Goal: Transaction & Acquisition: Obtain resource

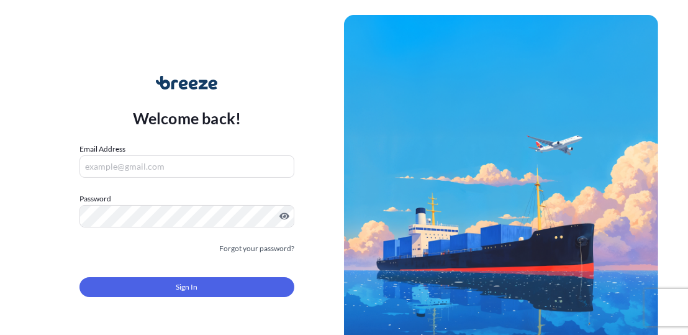
click at [0, 103] on div "Welcome back! Email Address Password Must include: Upper & lower case letters S…" at bounding box center [344, 167] width 688 height 335
click at [142, 174] on input "Email Address" at bounding box center [188, 166] width 216 height 22
click at [176, 148] on div "Email Address Please enter a valid email address" at bounding box center [188, 160] width 216 height 35
click at [153, 164] on input "Email Address" at bounding box center [188, 166] width 216 height 22
click at [123, 166] on input "Email Address" at bounding box center [188, 166] width 216 height 22
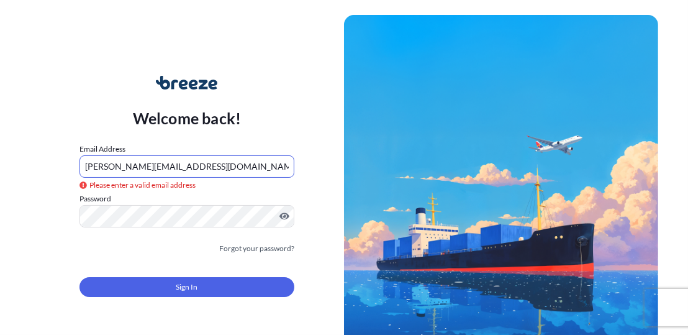
type input "[PERSON_NAME][EMAIL_ADDRESS][DOMAIN_NAME]"
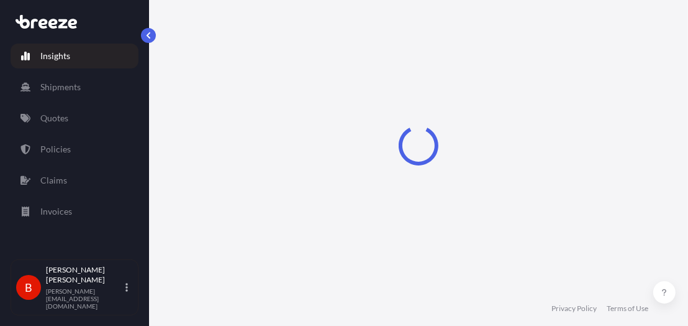
select select "2025"
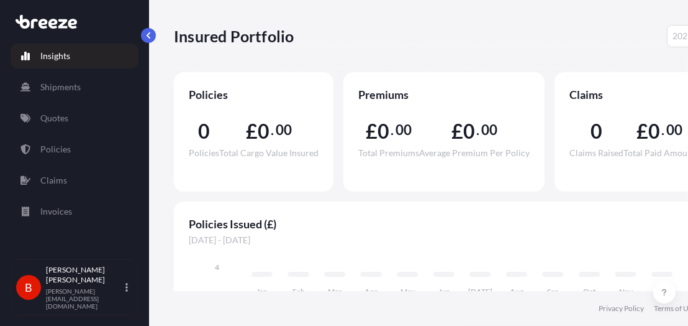
scroll to position [9, 0]
drag, startPoint x: 688, startPoint y: 101, endPoint x: 594, endPoint y: 13, distance: 128.8
click at [594, 13] on div "Insured Portfolio 2025 2025 2024 2023 2022" at bounding box center [442, 36] width 537 height 72
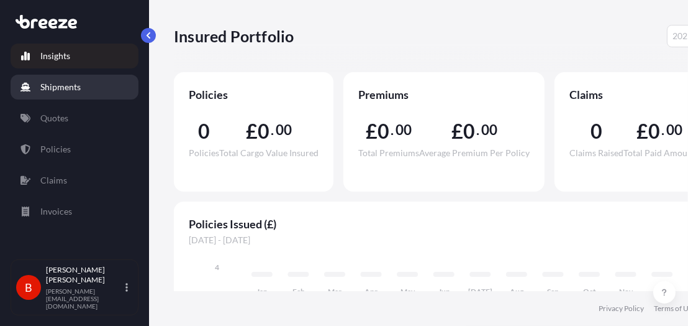
click at [29, 89] on link "Shipments" at bounding box center [75, 87] width 128 height 25
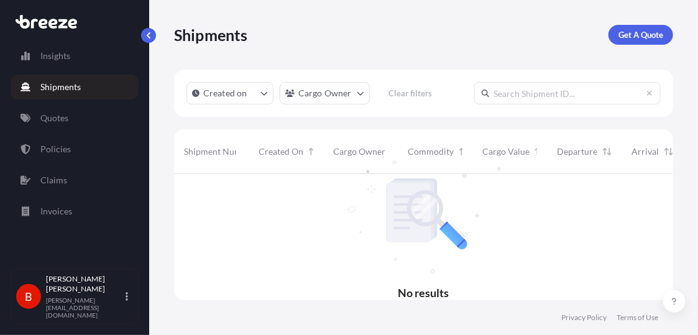
scroll to position [161, 490]
click at [297, 207] on div at bounding box center [435, 237] width 522 height 126
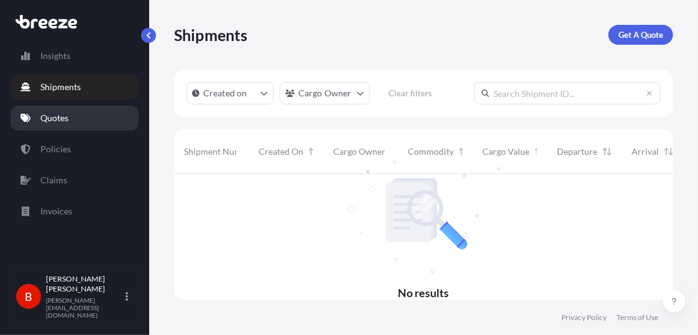
click at [59, 121] on p "Quotes" at bounding box center [54, 118] width 28 height 12
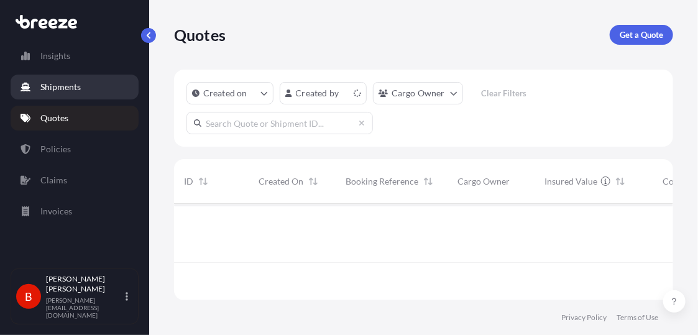
scroll to position [94, 490]
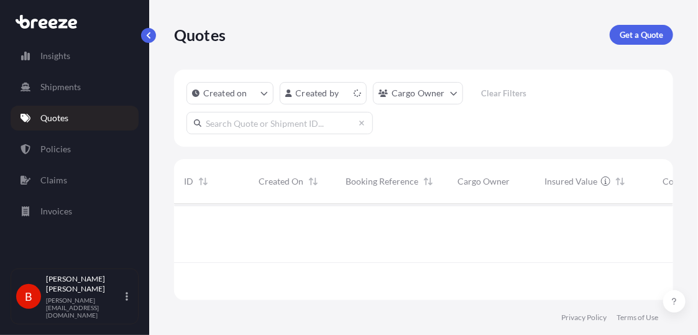
click at [53, 69] on div "Insights Shipments Quotes Policies Claims Invoices" at bounding box center [75, 150] width 128 height 236
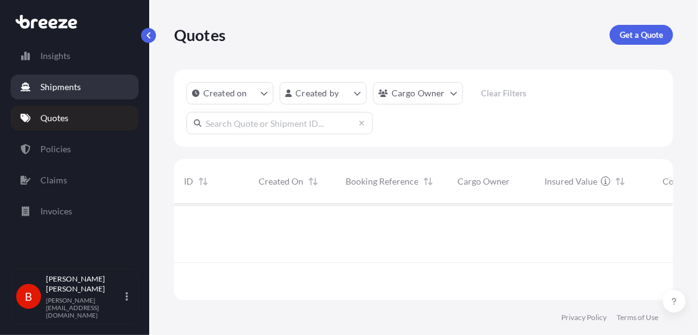
click at [52, 79] on link "Shipments" at bounding box center [75, 87] width 128 height 25
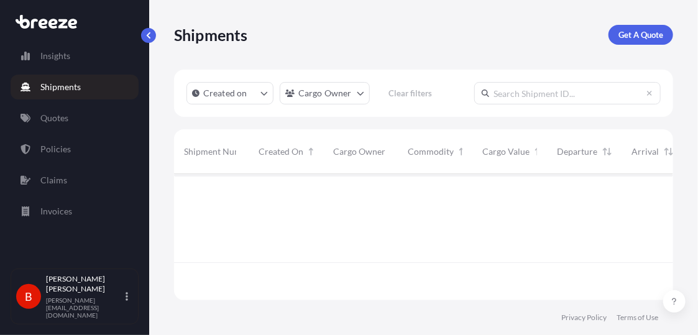
scroll to position [161, 490]
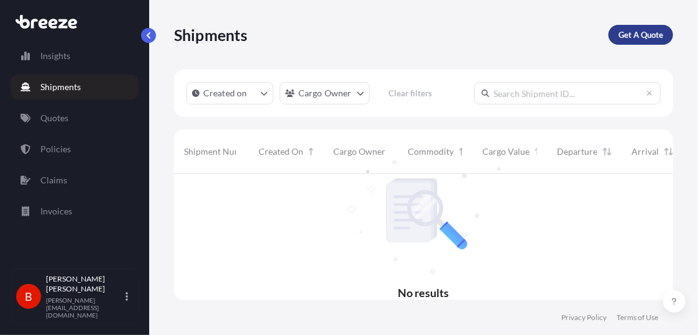
click at [654, 25] on link "Get A Quote" at bounding box center [640, 35] width 65 height 20
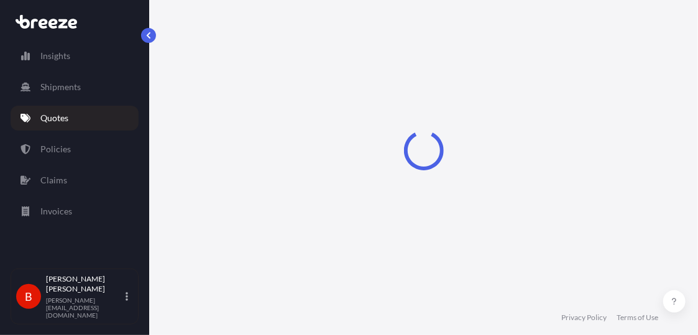
select select "Sea"
select select "1"
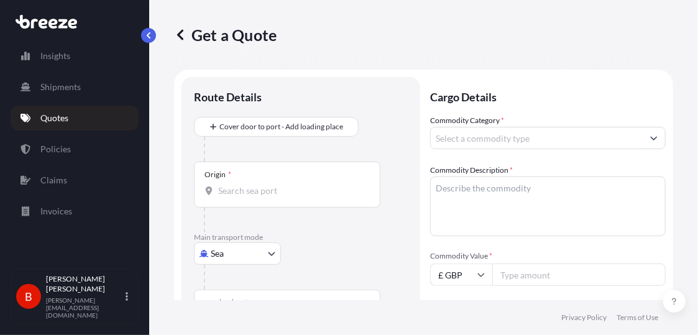
scroll to position [20, 0]
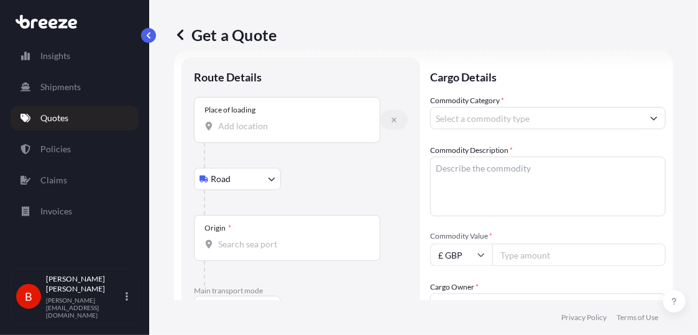
click at [394, 119] on icon "button" at bounding box center [393, 119] width 7 height 7
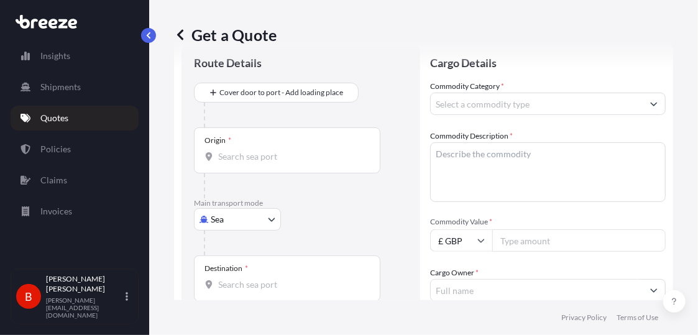
scroll to position [42, 0]
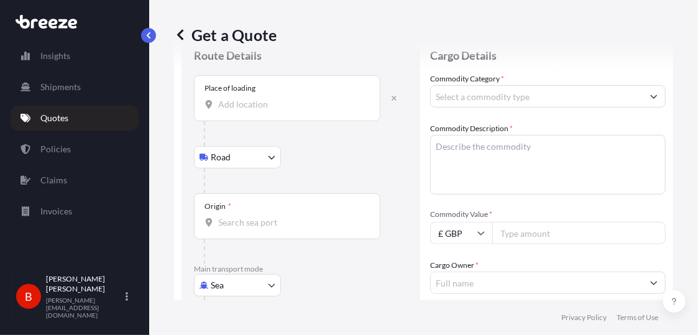
click at [241, 157] on body "Insights Shipments Quotes Policies Claims Invoices B [PERSON_NAME] [PERSON_NAME…" at bounding box center [349, 167] width 698 height 335
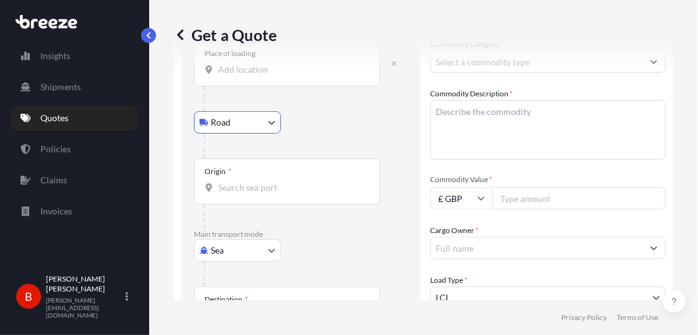
scroll to position [81, 0]
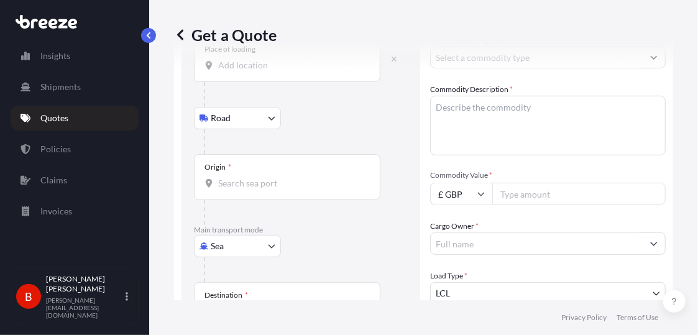
click at [268, 194] on div "Origin *" at bounding box center [287, 177] width 186 height 46
click at [268, 189] on input "Origin *" at bounding box center [291, 183] width 147 height 12
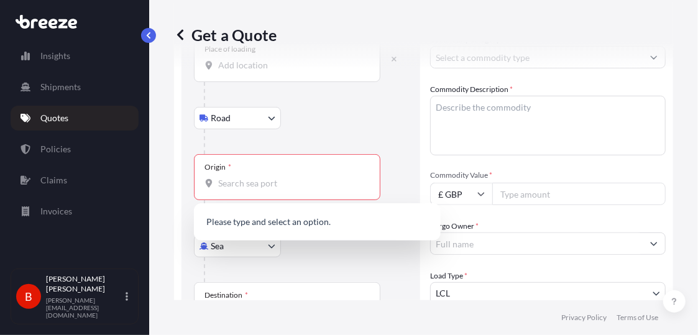
click at [268, 194] on div "Origin *" at bounding box center [287, 177] width 186 height 46
click at [268, 189] on input "Origin * Please select an origin" at bounding box center [291, 183] width 147 height 12
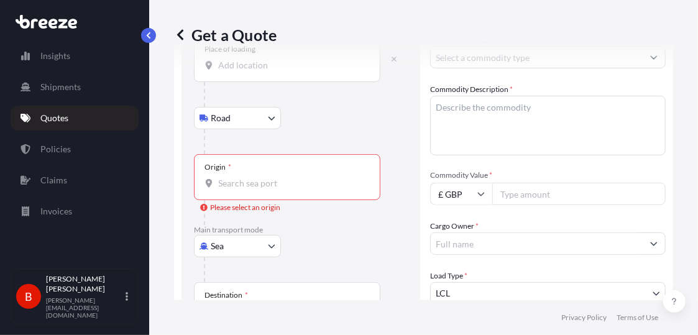
click at [268, 194] on div "Origin *" at bounding box center [287, 177] width 186 height 46
click at [268, 189] on input "Origin * Please select an origin" at bounding box center [291, 183] width 147 height 12
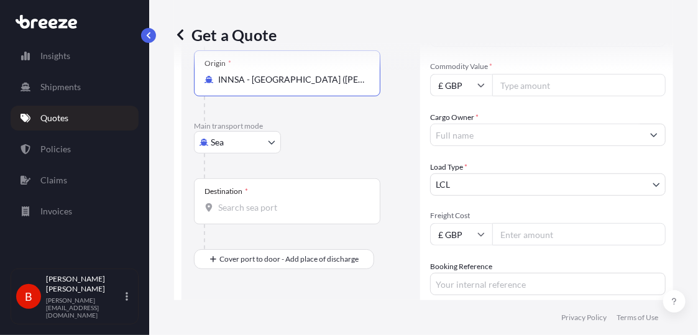
scroll to position [193, 0]
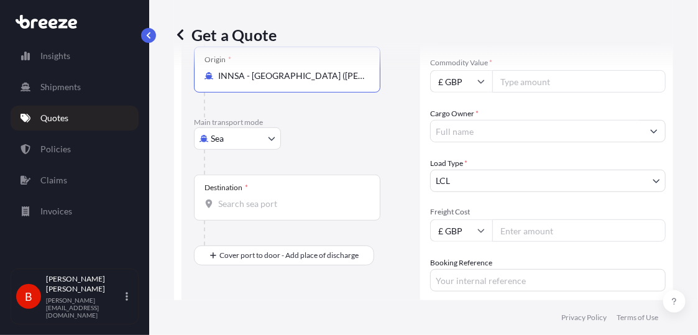
type input "INNSA - [GEOGRAPHIC_DATA] ([PERSON_NAME]), [GEOGRAPHIC_DATA]"
click at [237, 207] on input "Destination *" at bounding box center [291, 204] width 147 height 12
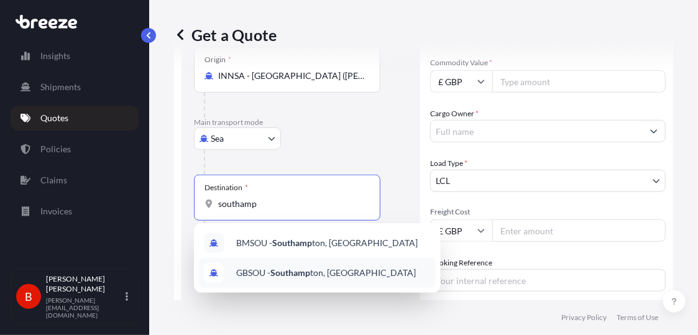
click at [263, 271] on span "GBSOU - Southamp ton, [GEOGRAPHIC_DATA]" at bounding box center [326, 273] width 180 height 12
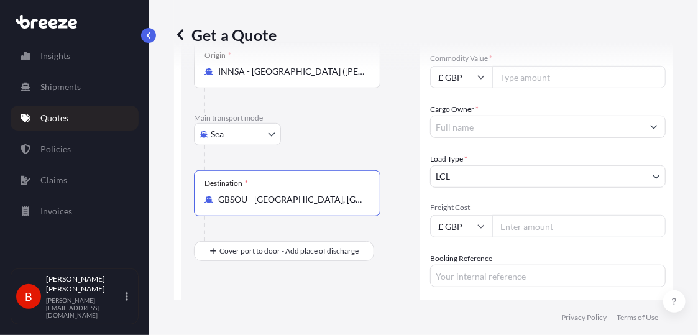
scroll to position [195, 0]
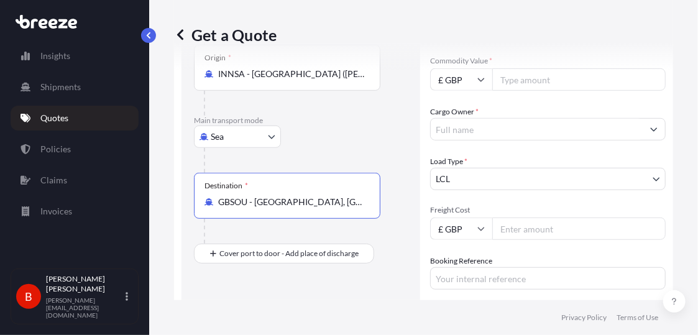
type input "GBSOU - [GEOGRAPHIC_DATA], [GEOGRAPHIC_DATA]"
click at [454, 78] on input "£ GBP" at bounding box center [461, 79] width 62 height 22
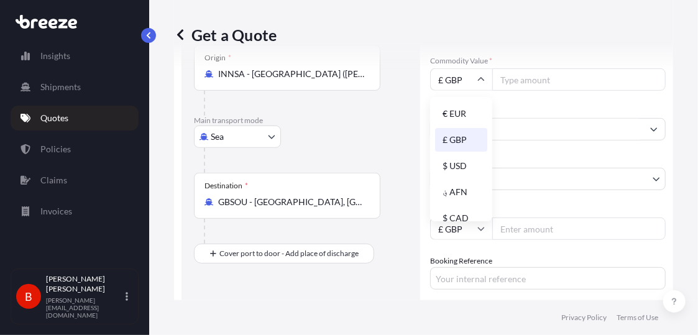
click at [503, 48] on div "Get a Quote" at bounding box center [423, 35] width 499 height 70
click at [532, 88] on input "Commodity Value *" at bounding box center [578, 79] width 173 height 22
click at [514, 117] on div "Cargo Owner *" at bounding box center [547, 123] width 235 height 35
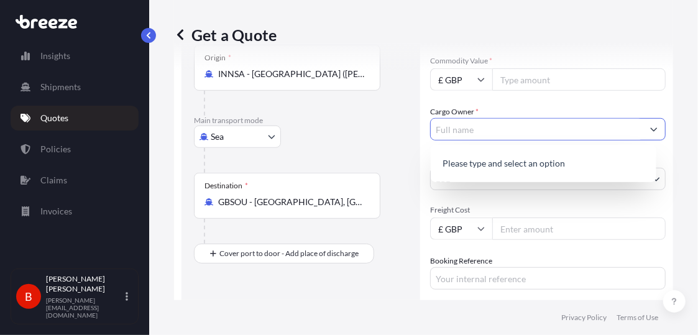
click at [514, 122] on input "Cargo Owner *" at bounding box center [537, 129] width 212 height 22
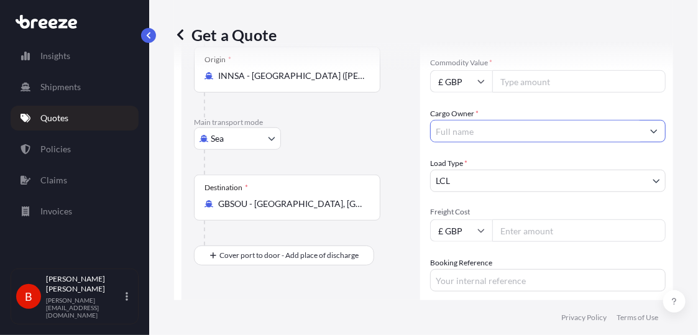
scroll to position [194, 0]
click at [513, 83] on input "Commodity Value *" at bounding box center [578, 81] width 173 height 22
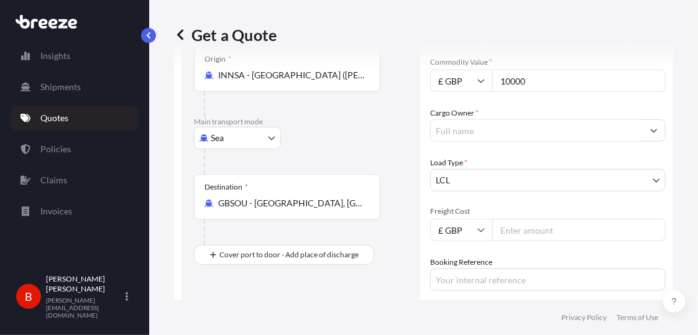
type input "10000"
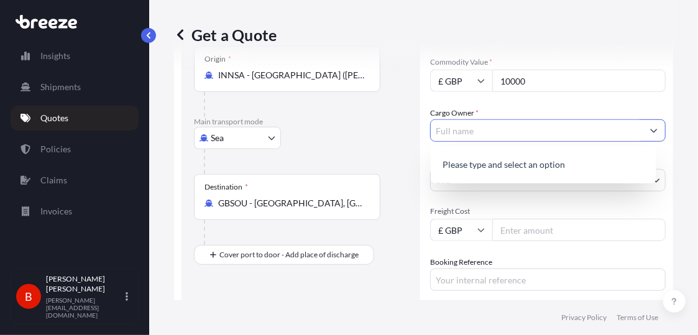
click at [458, 126] on input "Cargo Owner *" at bounding box center [537, 130] width 212 height 22
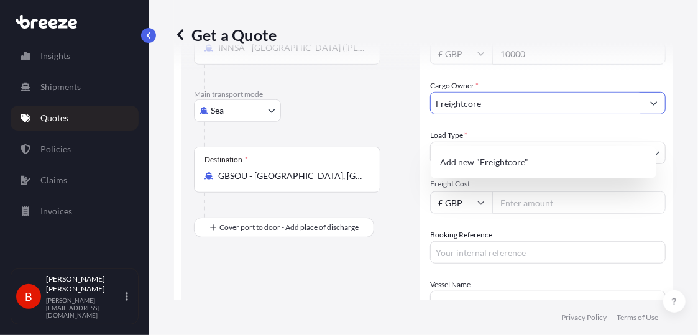
scroll to position [222, 0]
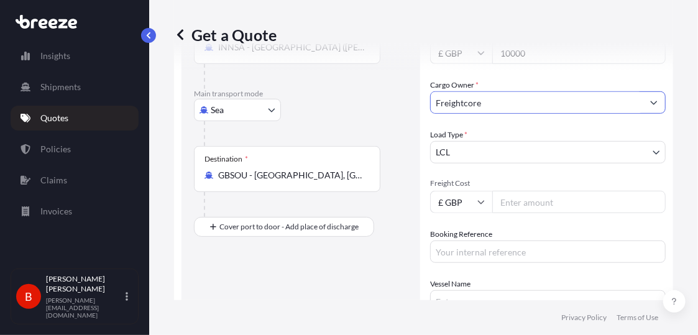
type input "Freightcore"
click at [637, 140] on body "1 option available. 0 options available. 1 option available. 0 options availabl…" at bounding box center [349, 167] width 698 height 335
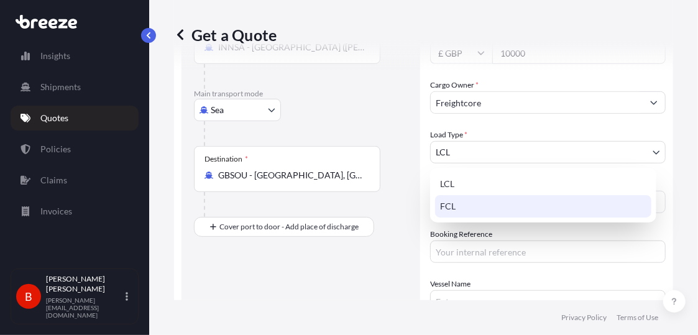
click at [587, 207] on div "FCL" at bounding box center [543, 206] width 216 height 22
select select "2"
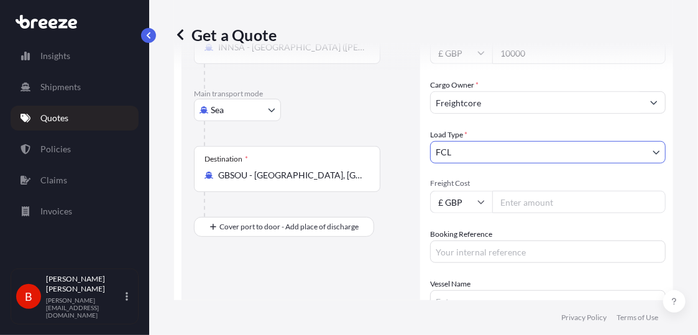
click at [545, 206] on input "Freight Cost" at bounding box center [578, 202] width 173 height 22
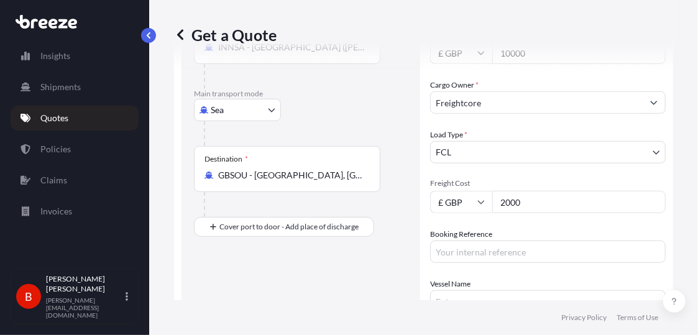
type input "2000"
click at [585, 245] on input "Booking Reference" at bounding box center [547, 251] width 235 height 22
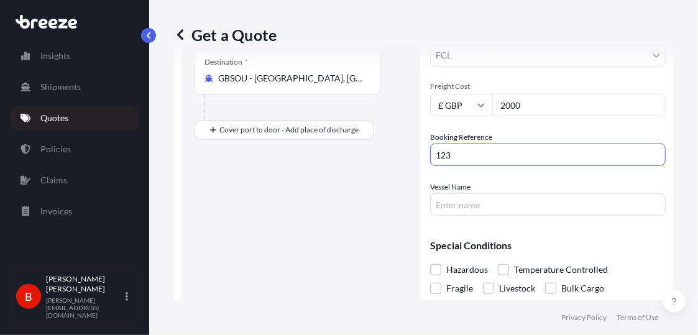
scroll to position [327, 0]
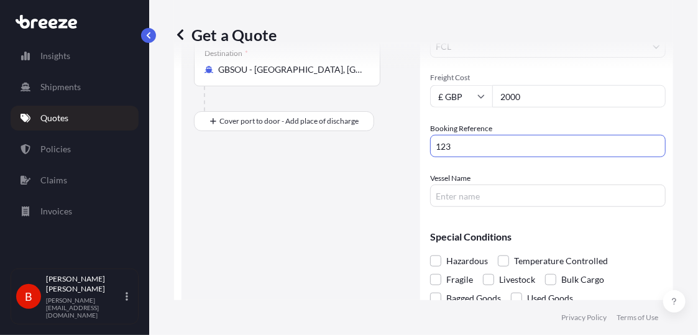
type input "123"
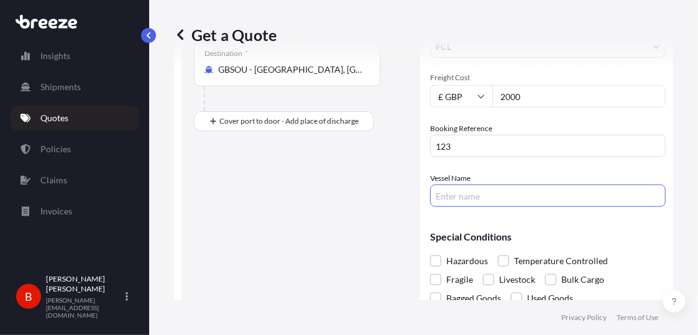
click at [485, 191] on input "Vessel Name" at bounding box center [547, 196] width 235 height 22
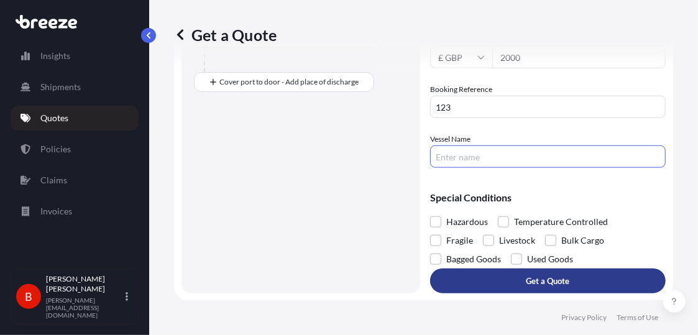
click at [580, 278] on button "Get a Quote" at bounding box center [547, 280] width 235 height 25
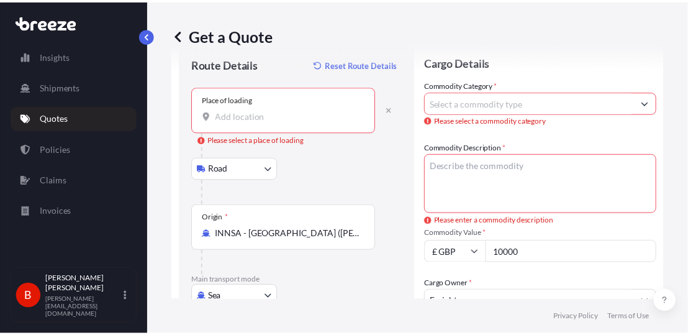
scroll to position [37, 0]
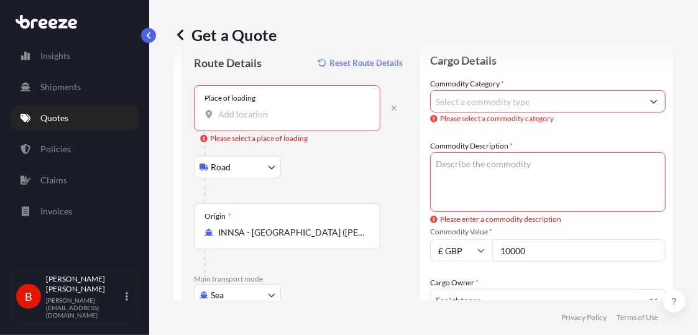
click at [507, 111] on input "Commodity Category *" at bounding box center [537, 101] width 212 height 22
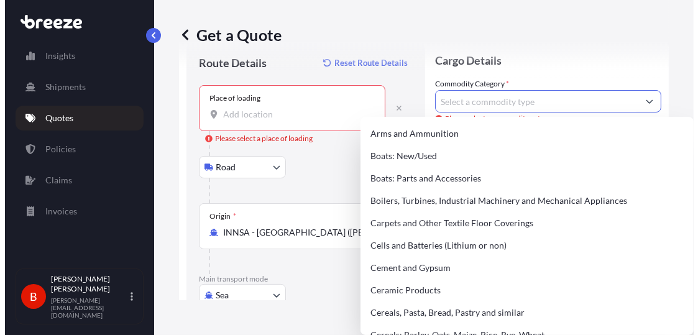
scroll to position [0, 0]
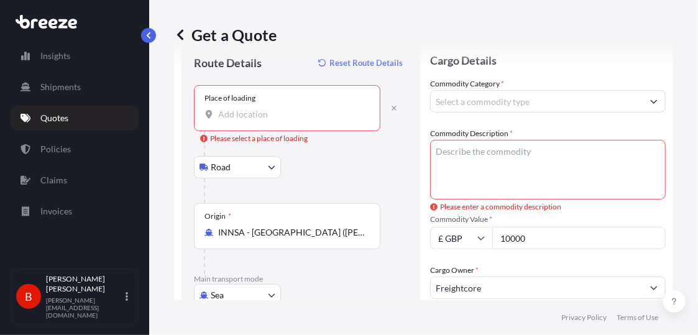
click at [275, 171] on body "Insights Shipments Quotes Policies Claims Invoices B [PERSON_NAME] [PERSON_NAME…" at bounding box center [349, 167] width 698 height 335
click at [283, 98] on div "Place of loading" at bounding box center [287, 108] width 186 height 46
click at [283, 108] on input "Place of loading Please select a place of loading" at bounding box center [291, 114] width 147 height 12
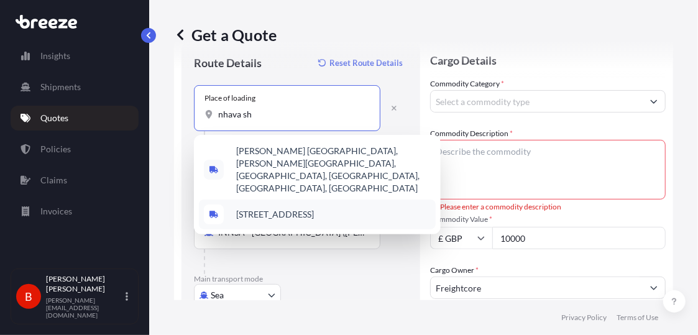
click at [289, 208] on span "[STREET_ADDRESS]" at bounding box center [275, 214] width 78 height 12
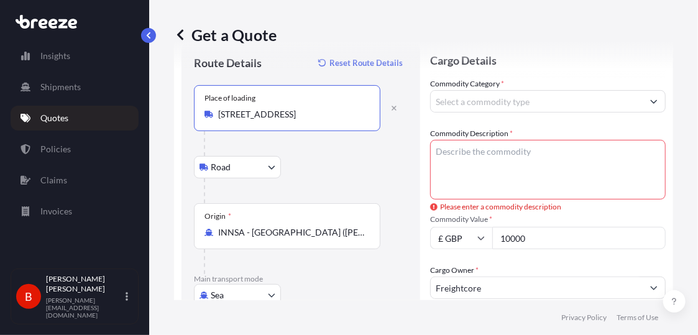
type input "[STREET_ADDRESS]"
click at [522, 95] on input "Commodity Category *" at bounding box center [537, 101] width 212 height 22
click at [490, 106] on input "Commodity Category *" at bounding box center [537, 101] width 212 height 22
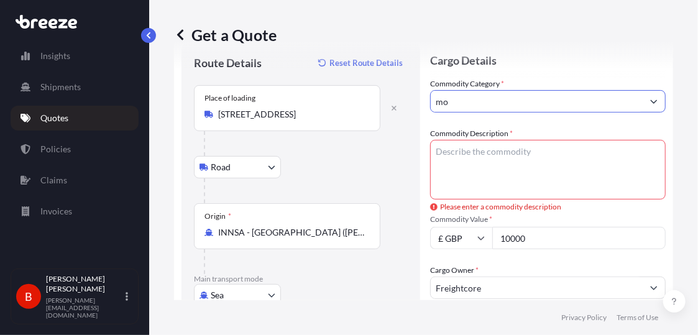
type input "m"
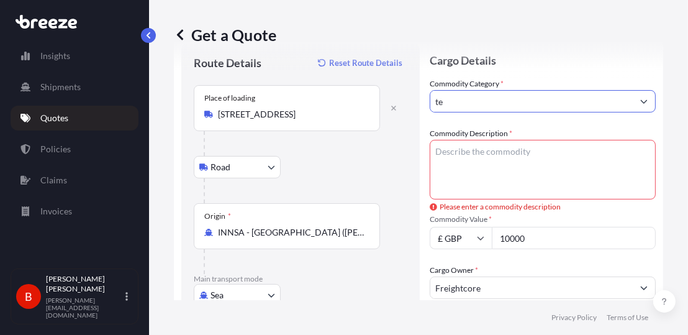
type input "t"
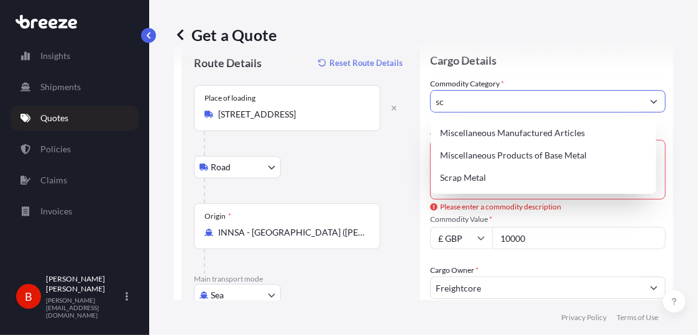
type input "s"
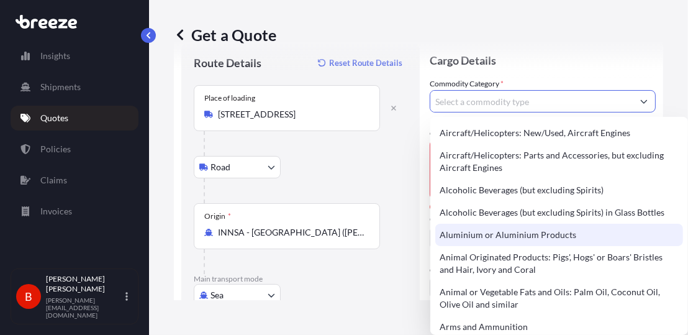
click at [595, 230] on div "Aluminium or Aluminium Products" at bounding box center [559, 235] width 248 height 22
type input "Aluminium or Aluminium Products"
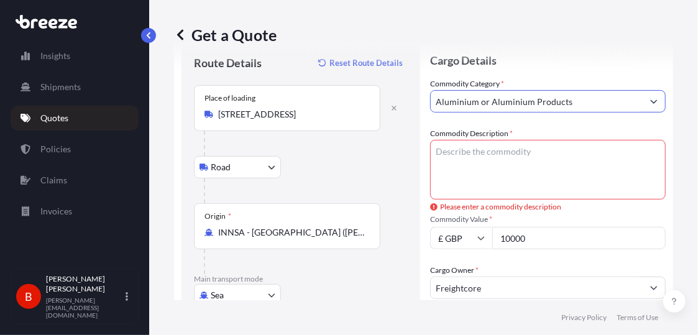
click at [515, 150] on textarea "Commodity Description *" at bounding box center [547, 170] width 235 height 60
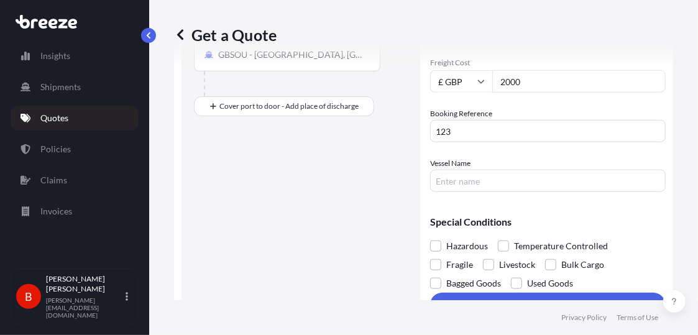
scroll to position [367, 0]
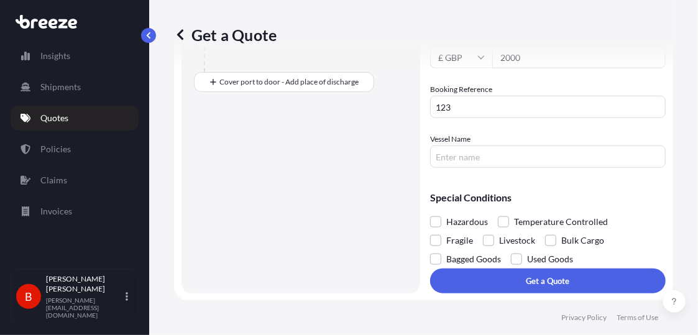
type textarea "Monitors / Screens"
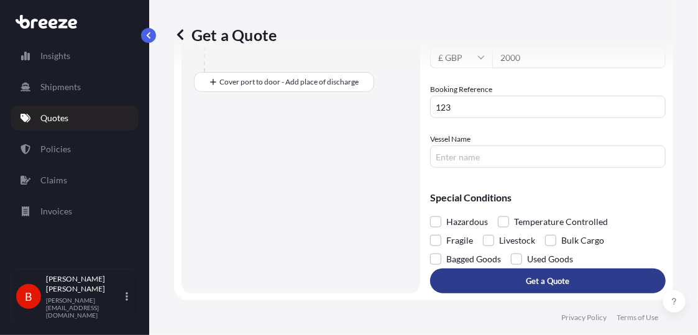
click at [507, 278] on button "Get a Quote" at bounding box center [547, 280] width 235 height 25
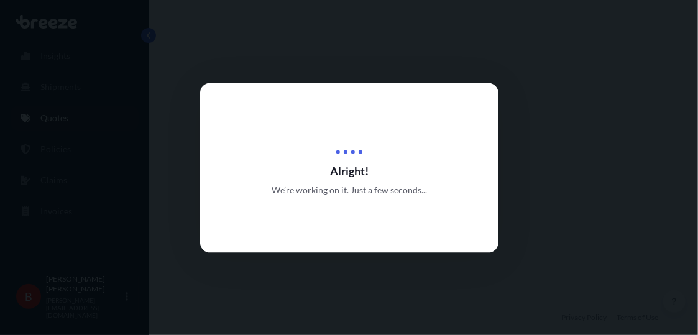
select select "Road"
select select "Sea"
select select "2"
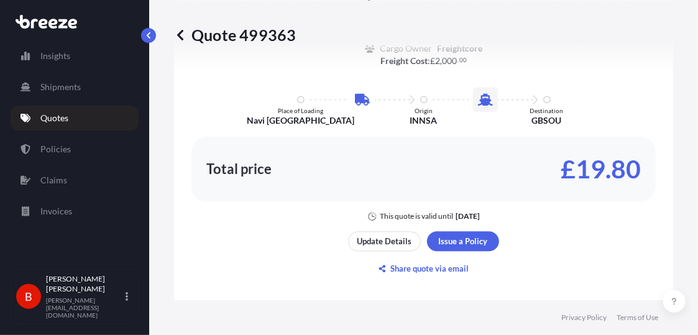
scroll to position [1029, 0]
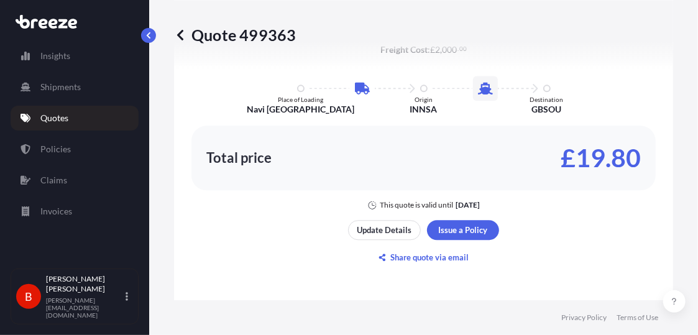
click at [506, 334] on footer "Privacy Policy Terms of Use" at bounding box center [423, 317] width 549 height 35
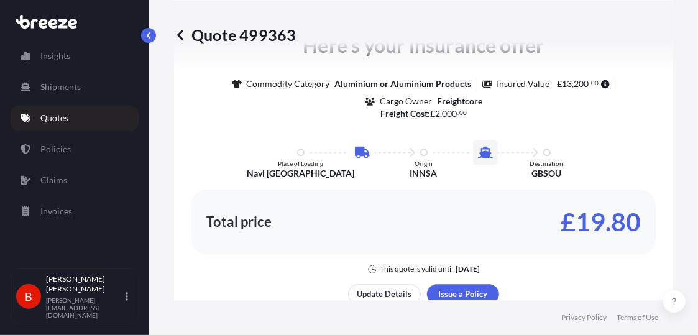
scroll to position [977, 0]
